Goal: Entertainment & Leisure: Consume media (video, audio)

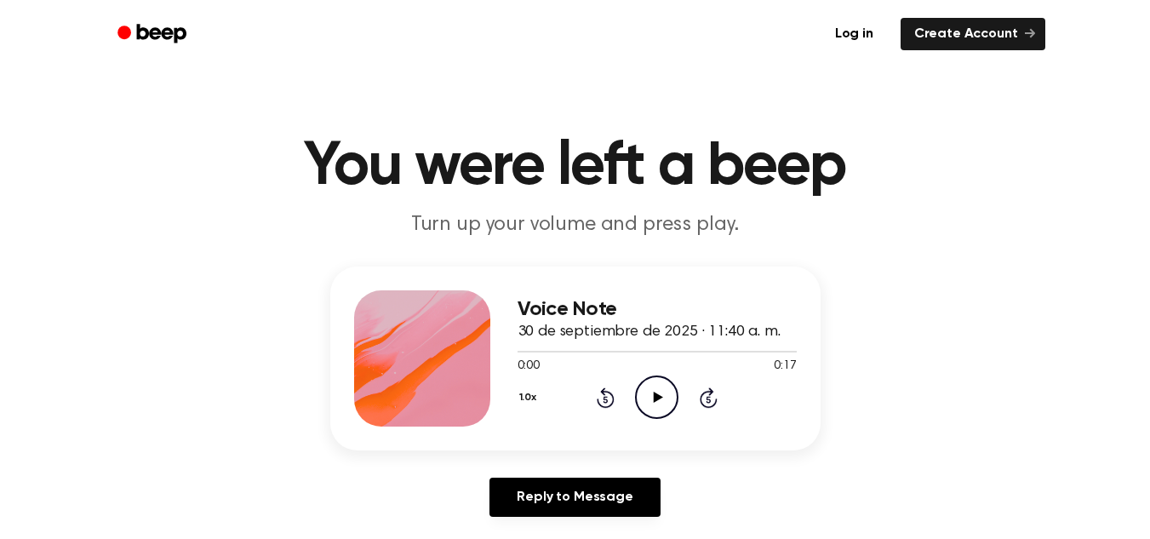
click at [656, 383] on icon "Play Audio" at bounding box center [656, 396] width 43 height 43
click at [295, 221] on p "Turn up your volume and press play." at bounding box center [576, 225] width 654 height 28
click at [660, 399] on icon "Play Audio" at bounding box center [656, 396] width 43 height 43
click at [806, 477] on div "Voice Note 30 de septiembre de 2025 · 11:40 a. m. 0:13 0:17 Your browser does n…" at bounding box center [574, 398] width 1109 height 264
